Goal: Use online tool/utility: Utilize a website feature to perform a specific function

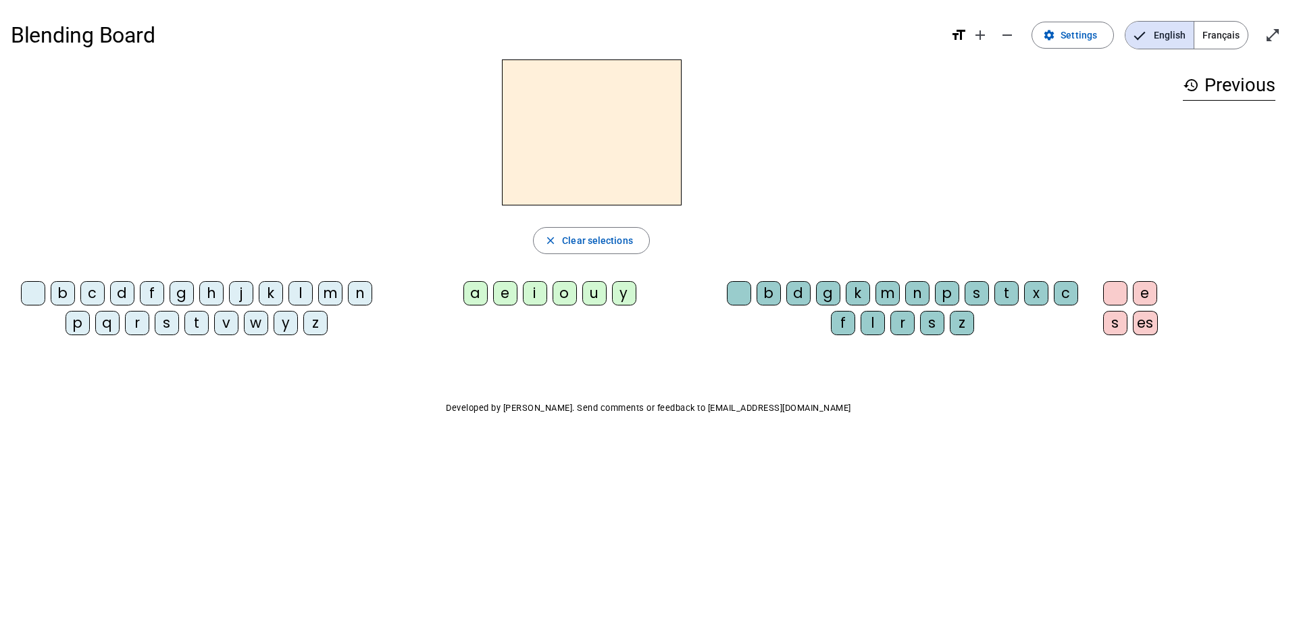
click at [67, 301] on div "b" at bounding box center [63, 293] width 24 height 24
click at [476, 303] on div "a" at bounding box center [475, 293] width 24 height 24
click at [507, 300] on div "e" at bounding box center [505, 293] width 24 height 24
click at [533, 299] on div "i" at bounding box center [535, 293] width 24 height 24
click at [559, 297] on div "o" at bounding box center [565, 293] width 24 height 24
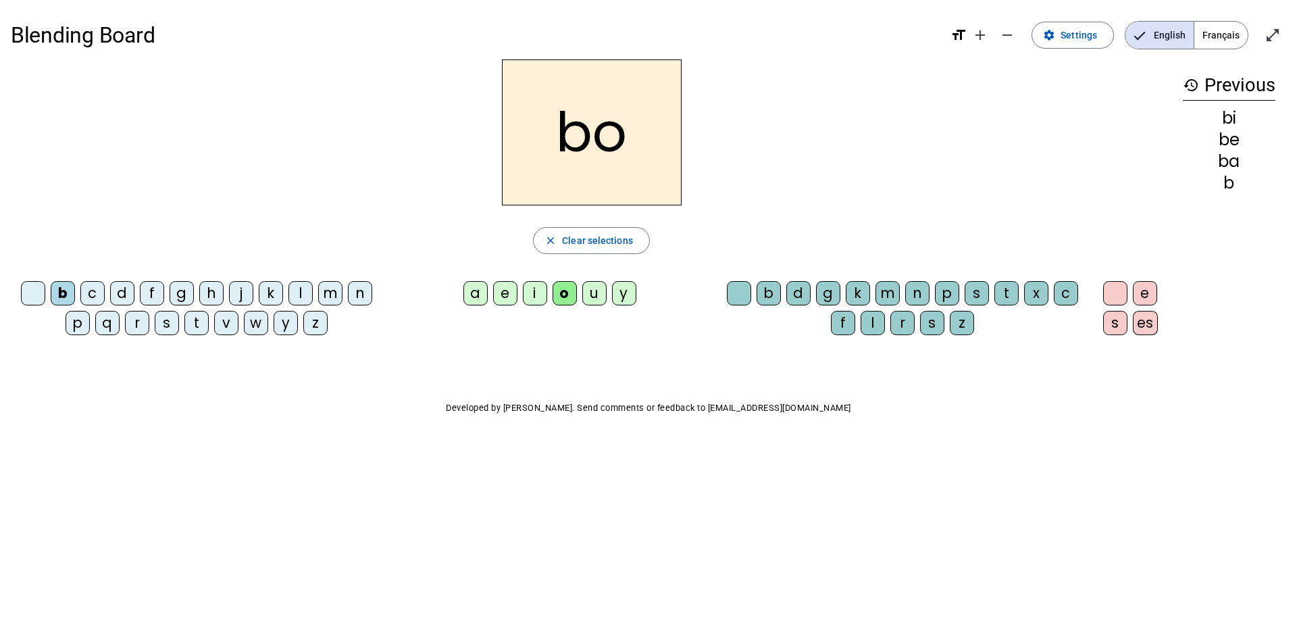
click at [585, 297] on div "u" at bounding box center [594, 293] width 24 height 24
click at [613, 297] on div "y" at bounding box center [624, 293] width 24 height 24
click at [737, 303] on div at bounding box center [739, 293] width 24 height 24
click at [765, 298] on div "b" at bounding box center [769, 293] width 24 height 24
click at [794, 298] on div "d" at bounding box center [798, 293] width 24 height 24
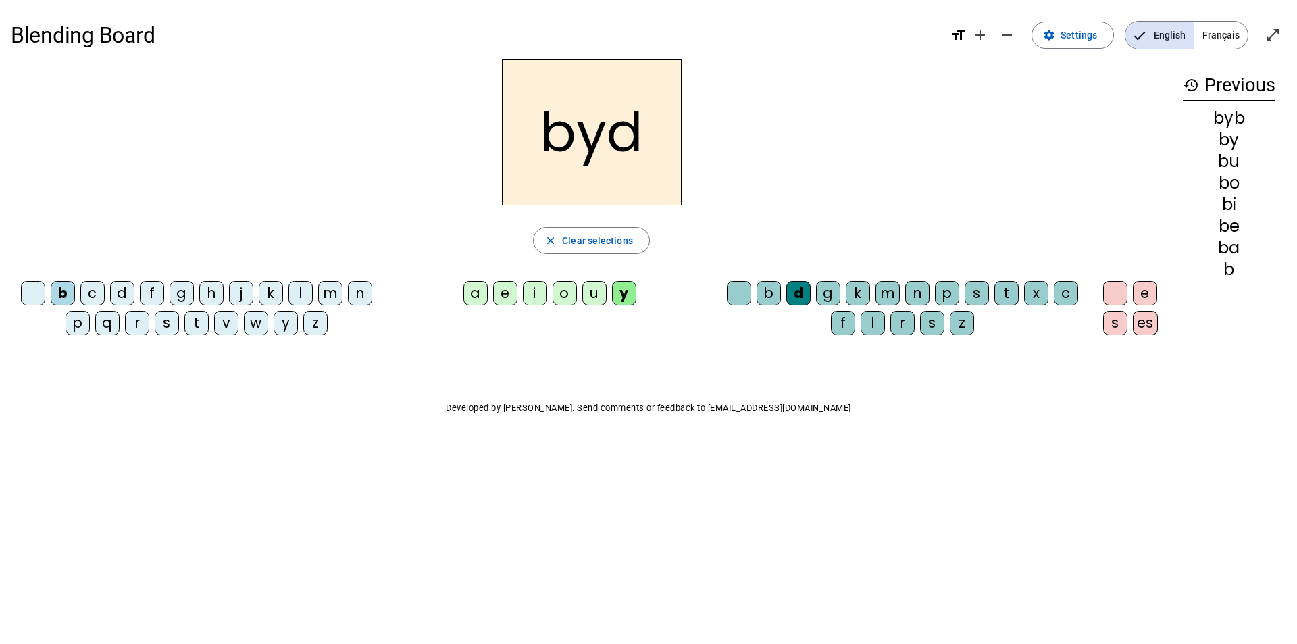
click at [824, 297] on div "g" at bounding box center [828, 293] width 24 height 24
click at [853, 297] on div "k" at bounding box center [858, 293] width 24 height 24
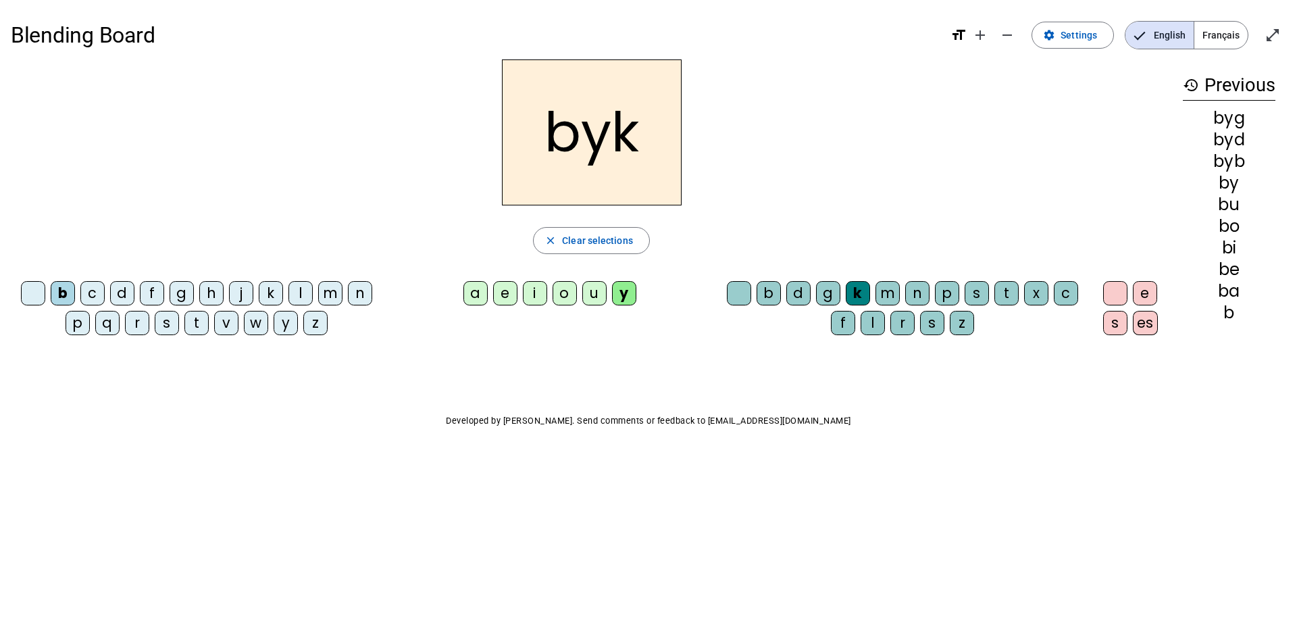
click at [1146, 301] on div "e" at bounding box center [1145, 293] width 24 height 24
